Goal: Check status: Check status

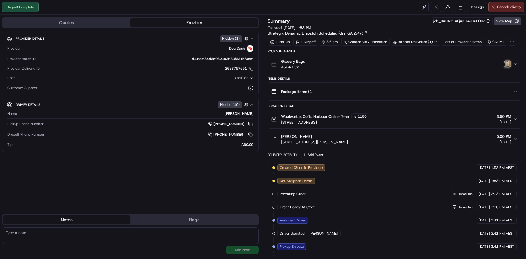
click at [502, 62] on div "Grocery Bags A$241.92" at bounding box center [392, 64] width 242 height 11
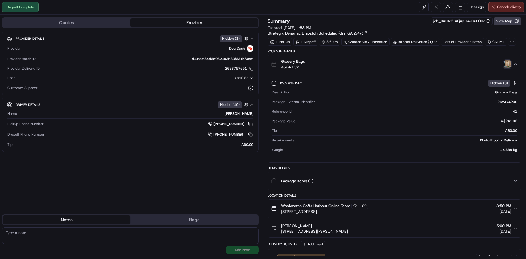
click at [507, 61] on img "button" at bounding box center [507, 64] width 8 height 8
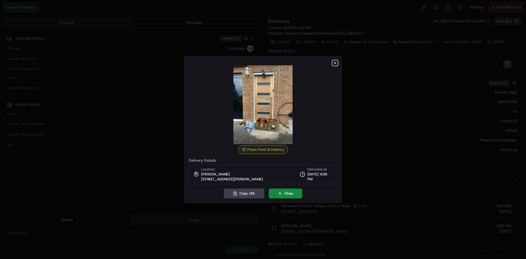
click at [333, 63] on icon "button" at bounding box center [335, 63] width 4 height 4
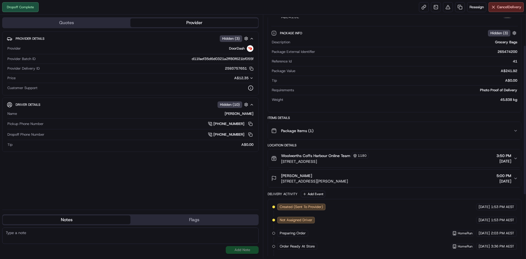
scroll to position [55, 0]
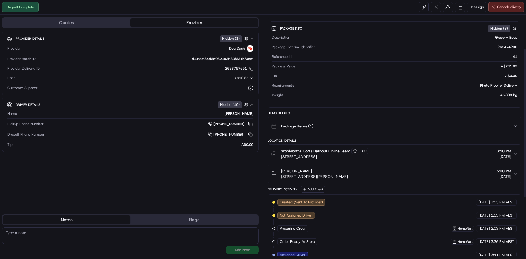
click at [504, 159] on span "[DATE]" at bounding box center [503, 156] width 15 height 5
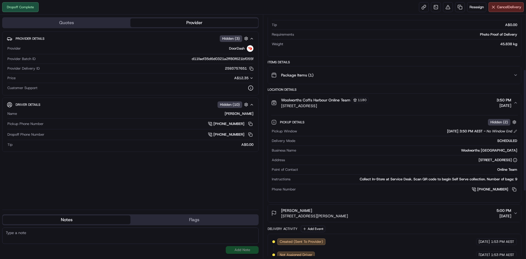
scroll to position [110, 0]
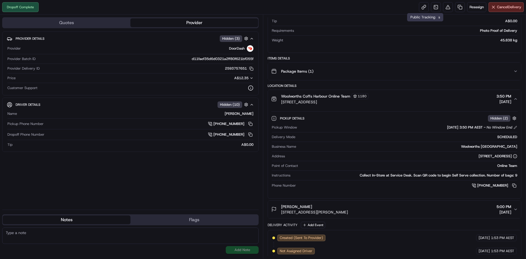
click at [417, 8] on div "Dropoff Complete Reassign Cancel Delivery" at bounding box center [263, 7] width 526 height 15
click at [421, 7] on link at bounding box center [424, 7] width 10 height 10
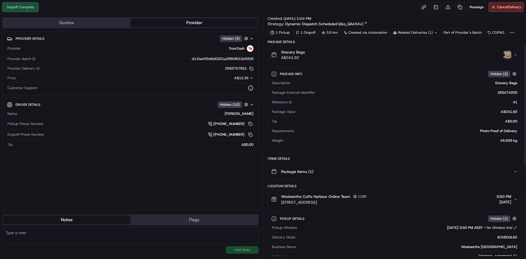
scroll to position [0, 0]
